Goal: Task Accomplishment & Management: Manage account settings

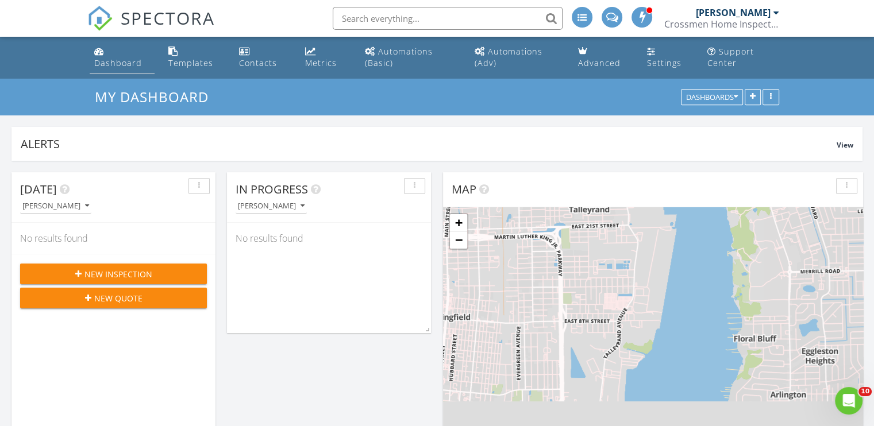
click at [128, 59] on div "Dashboard" at bounding box center [118, 62] width 48 height 11
click at [753, 16] on div "[PERSON_NAME]" at bounding box center [733, 12] width 75 height 11
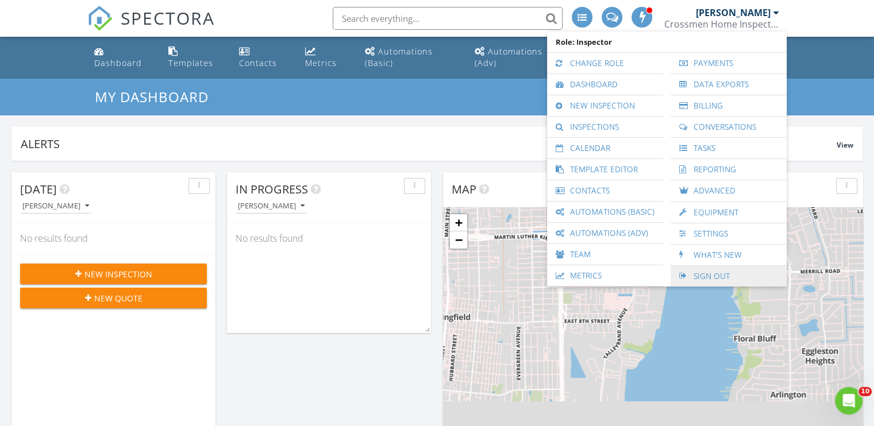
click at [718, 270] on link "Sign Out" at bounding box center [728, 276] width 105 height 21
